Goal: Transaction & Acquisition: Obtain resource

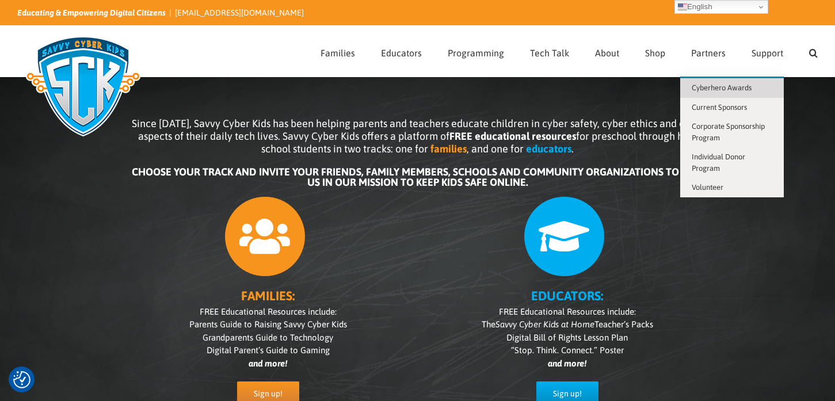
click at [748, 88] on span "Cyberhero Awards" at bounding box center [721, 87] width 60 height 9
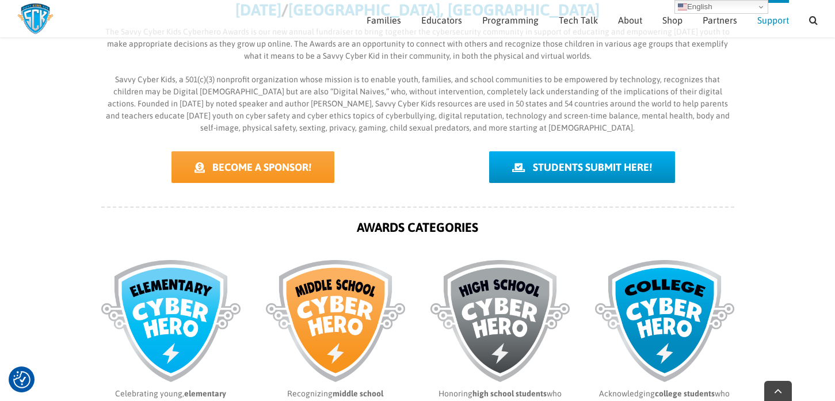
scroll to position [362, 0]
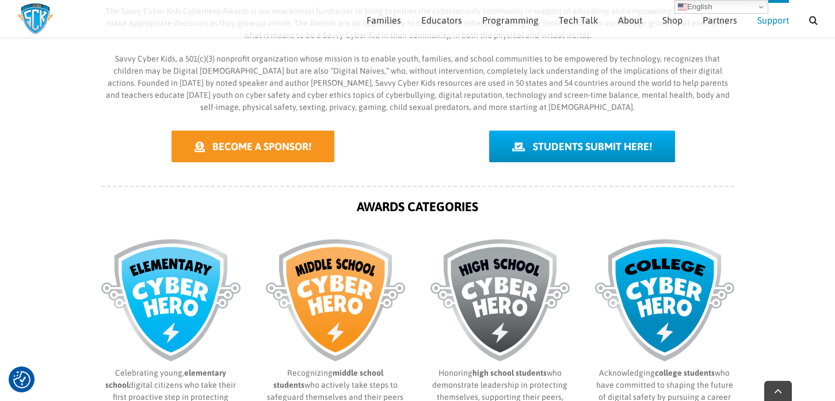
click at [285, 146] on span "BECOME A SPONSOR!" at bounding box center [261, 146] width 99 height 12
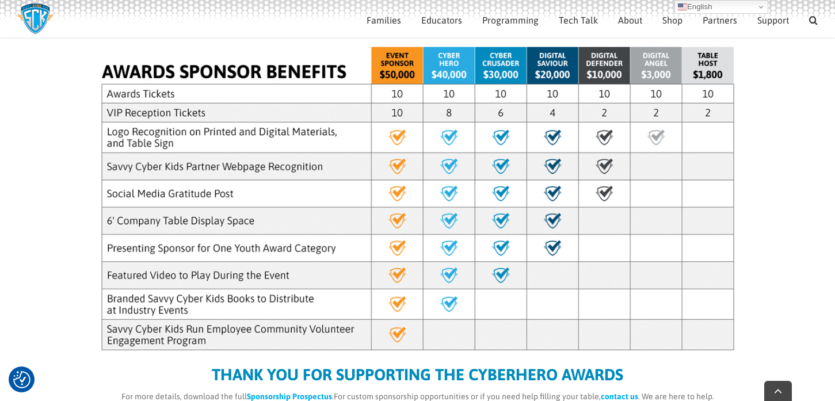
scroll to position [299, 0]
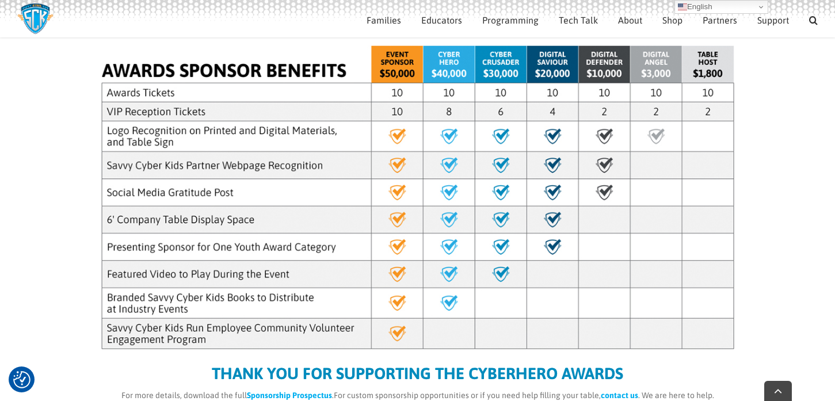
drag, startPoint x: 82, startPoint y: 187, endPoint x: 568, endPoint y: 202, distance: 486.9
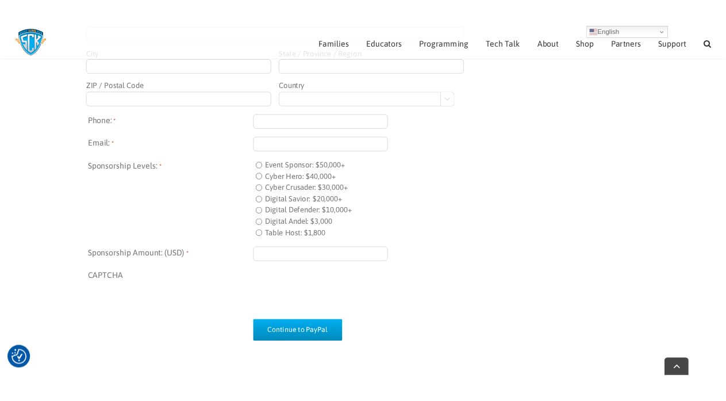
scroll to position [928, 0]
